Goal: Task Accomplishment & Management: Manage account settings

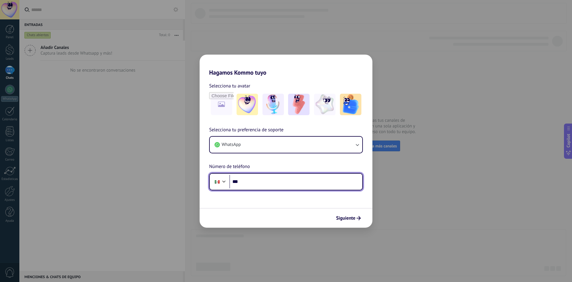
click at [317, 184] on input "***" at bounding box center [295, 182] width 133 height 14
click at [292, 182] on input "***" at bounding box center [295, 182] width 133 height 14
type input "**********"
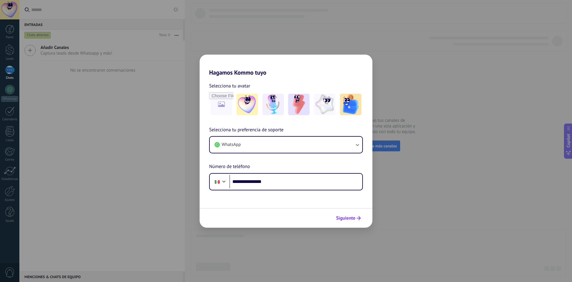
click at [346, 217] on span "Siguiente" at bounding box center [345, 218] width 19 height 4
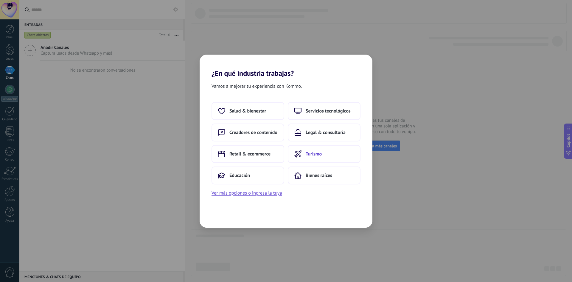
click at [306, 155] on span "Turismo" at bounding box center [314, 154] width 16 height 6
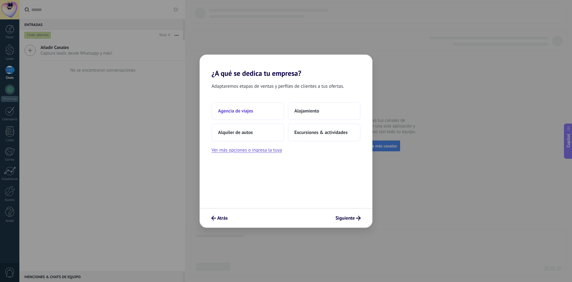
click at [222, 110] on span "Agencia de viajes" at bounding box center [235, 111] width 35 height 6
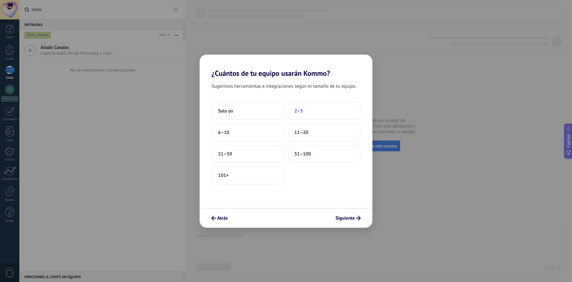
drag, startPoint x: 222, startPoint y: 110, endPoint x: 298, endPoint y: 112, distance: 76.0
click at [298, 112] on div "Solo yo 2–5 6–10 11–20 21–50 51–100 101+" at bounding box center [286, 143] width 149 height 82
click at [298, 112] on span "2–5" at bounding box center [298, 111] width 9 height 6
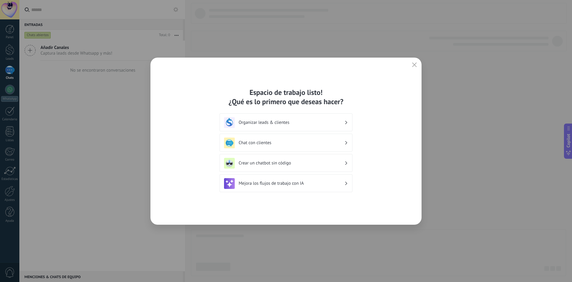
click at [304, 123] on h3 "Organizar leads & clientes" at bounding box center [292, 122] width 106 height 6
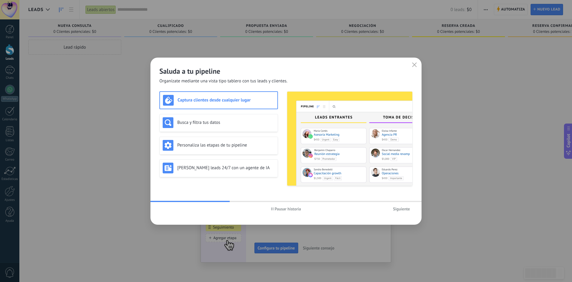
click at [404, 212] on button "Siguiente" at bounding box center [401, 208] width 22 height 9
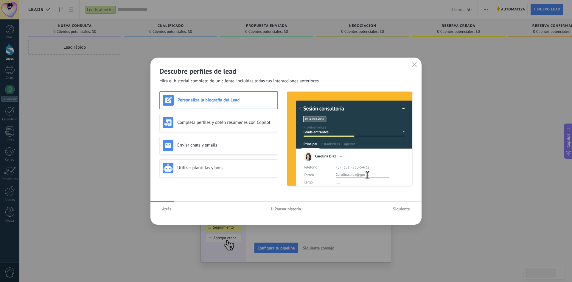
click at [406, 207] on span "Siguiente" at bounding box center [401, 209] width 17 height 4
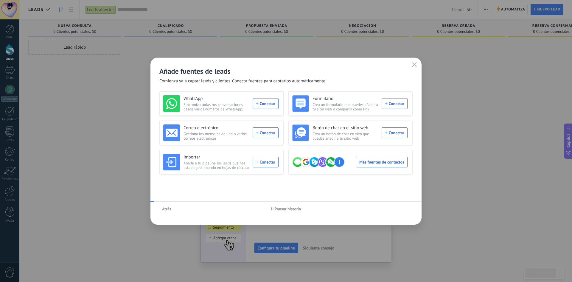
click at [406, 207] on div "Atrás Pausar historia" at bounding box center [285, 209] width 271 height 14
click at [267, 103] on div "WhatsApp Sincroniza todas tus conversaciones desde varios números de WhatsApp. …" at bounding box center [220, 103] width 115 height 17
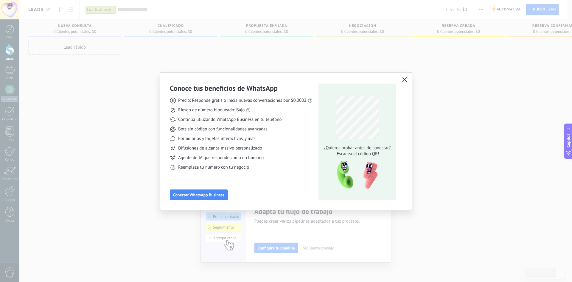
click at [403, 84] on button "button" at bounding box center [405, 80] width 8 height 8
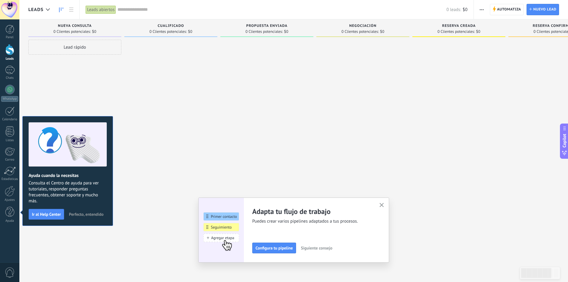
click at [384, 204] on icon "button" at bounding box center [381, 205] width 4 height 4
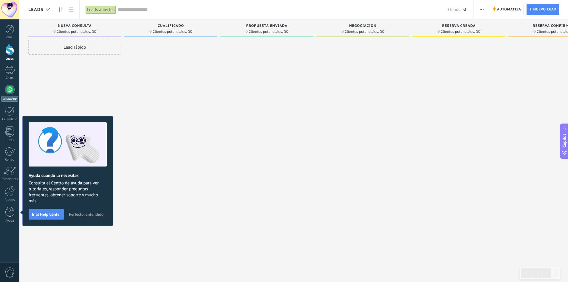
click at [13, 92] on div at bounding box center [10, 90] width 10 height 10
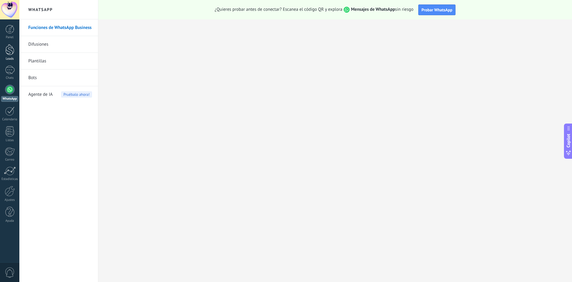
click at [6, 53] on div at bounding box center [9, 49] width 9 height 11
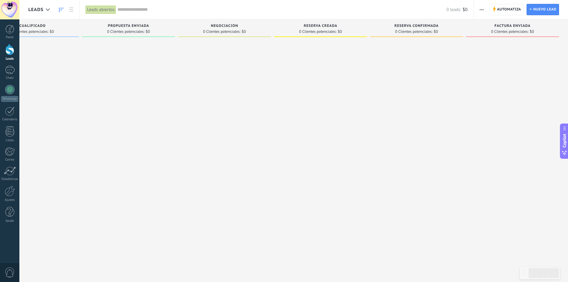
click at [324, 30] on span "0 Clientes potenciales:" at bounding box center [317, 32] width 37 height 4
click at [336, 30] on span "0 Clientes potenciales:" at bounding box center [317, 32] width 37 height 4
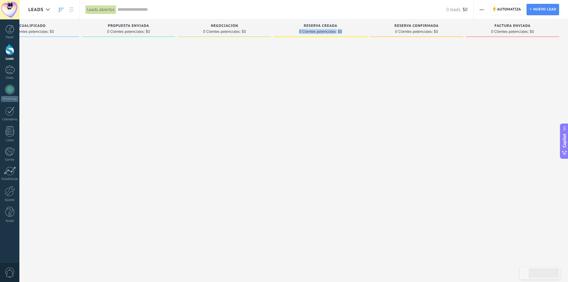
drag, startPoint x: 515, startPoint y: 8, endPoint x: 518, endPoint y: 23, distance: 15.5
click at [514, 8] on span "Automatiza" at bounding box center [509, 9] width 24 height 11
